Goal: Task Accomplishment & Management: Use online tool/utility

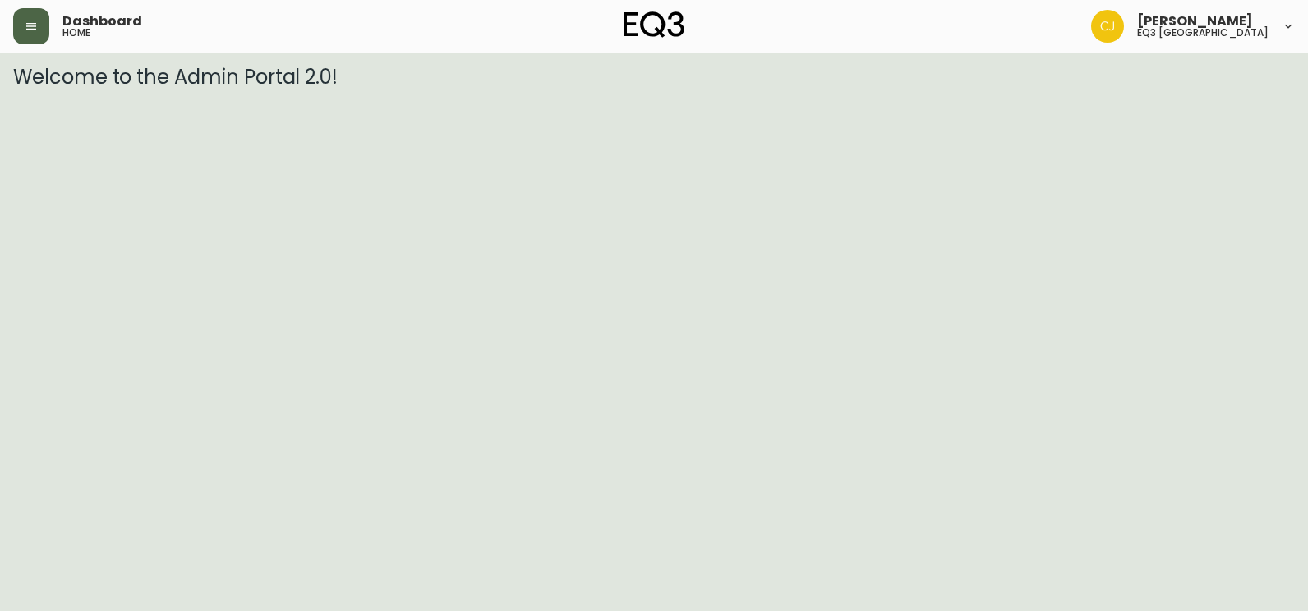
click at [38, 29] on button "button" at bounding box center [31, 26] width 36 height 36
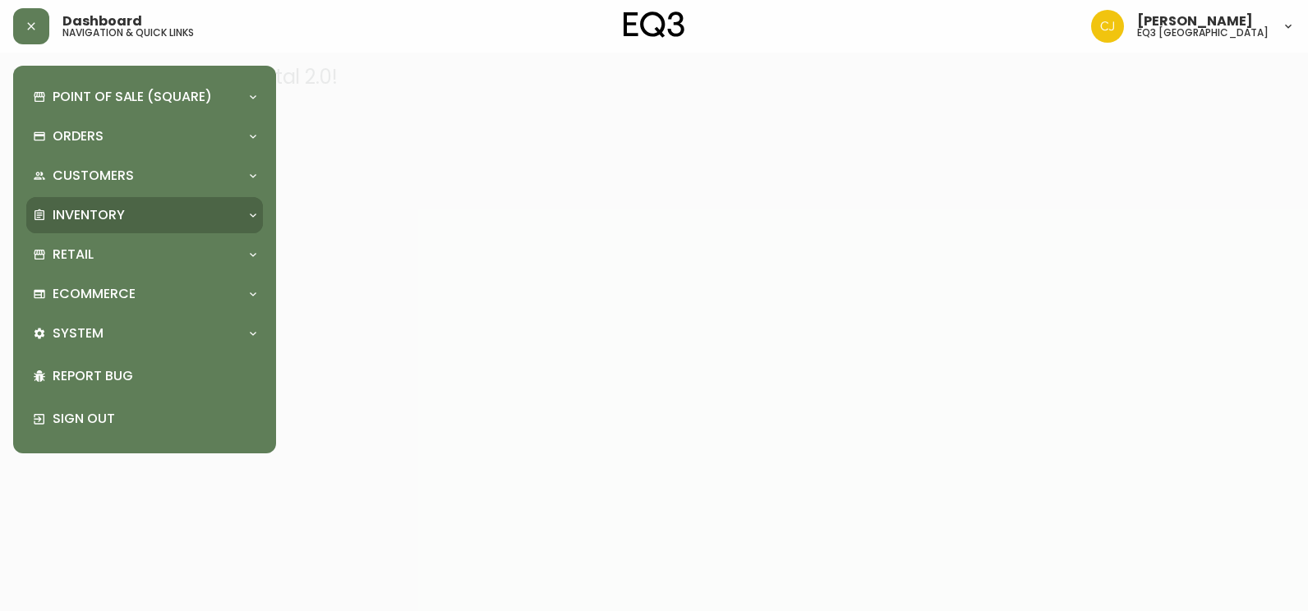
click at [90, 209] on p "Inventory" at bounding box center [89, 215] width 72 height 18
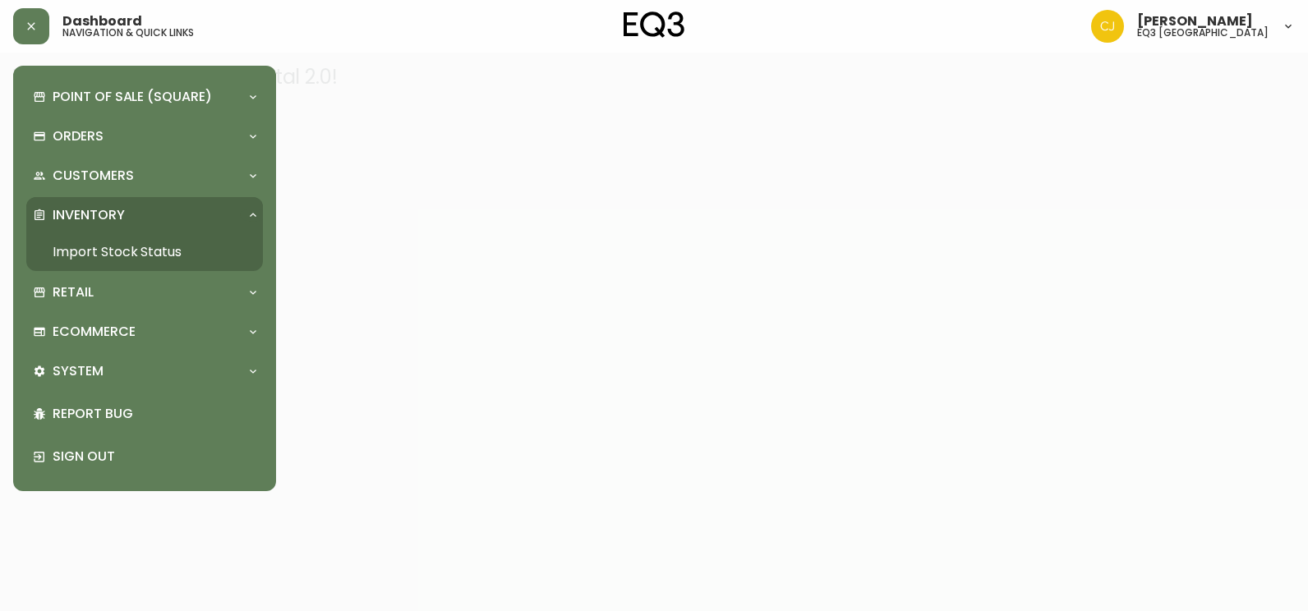
click at [164, 249] on link "Import Stock Status" at bounding box center [144, 252] width 237 height 38
